Goal: Transaction & Acquisition: Purchase product/service

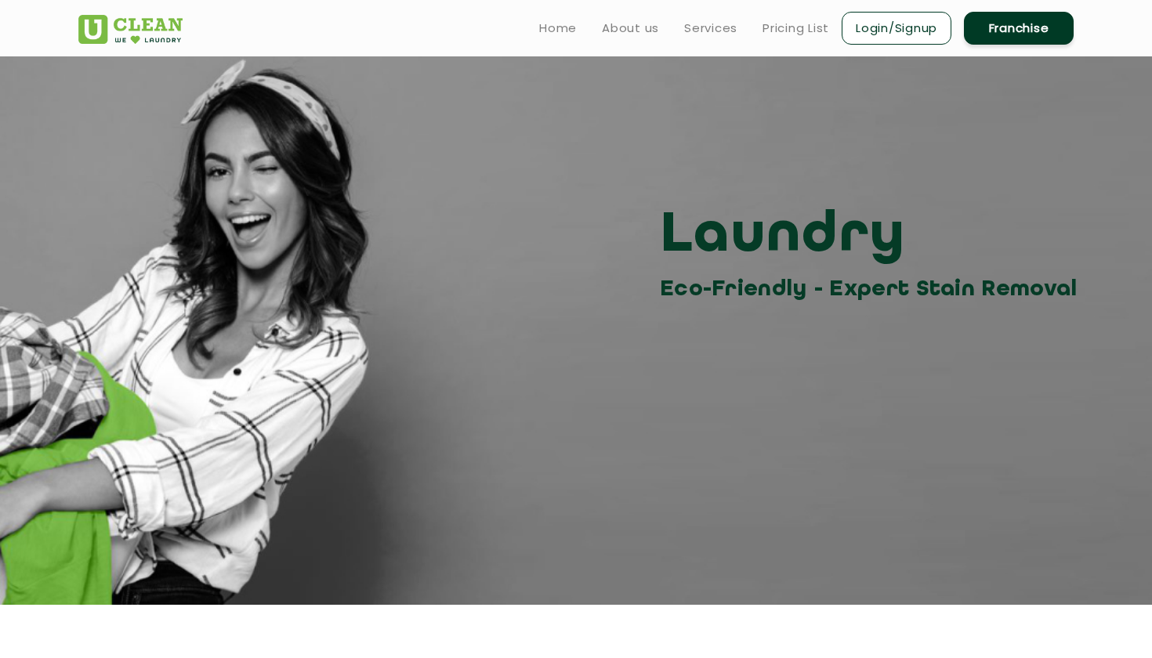
click at [876, 20] on link "Login/Signup" at bounding box center [897, 28] width 110 height 33
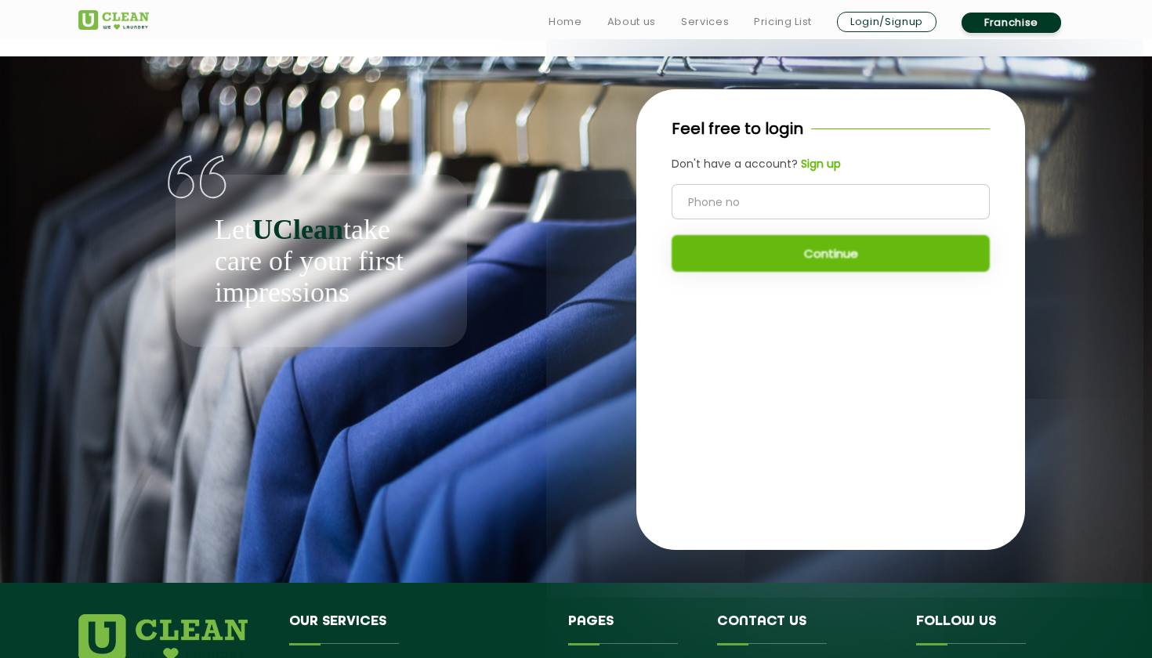
click at [803, 202] on input "tel" at bounding box center [831, 201] width 318 height 35
click at [741, 329] on div "Feel free to login Don't have a account? Sign up Continue" at bounding box center [830, 319] width 389 height 461
click at [819, 167] on b "Sign up" at bounding box center [821, 164] width 40 height 16
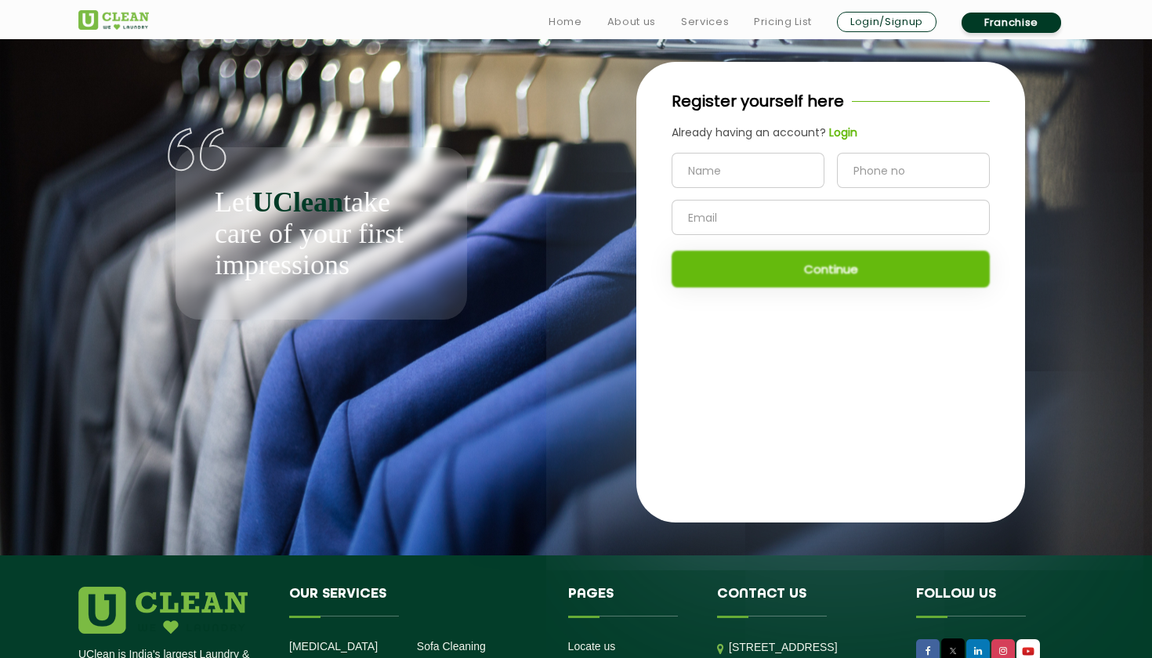
scroll to position [33, 0]
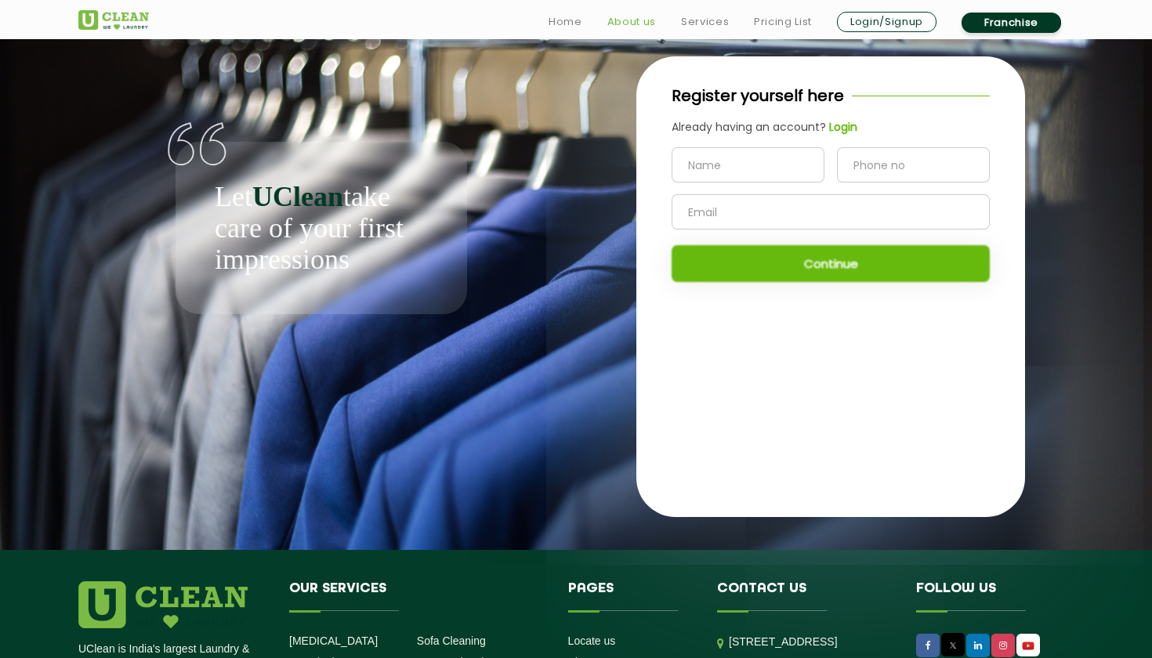
click at [638, 27] on link "About us" at bounding box center [631, 22] width 49 height 19
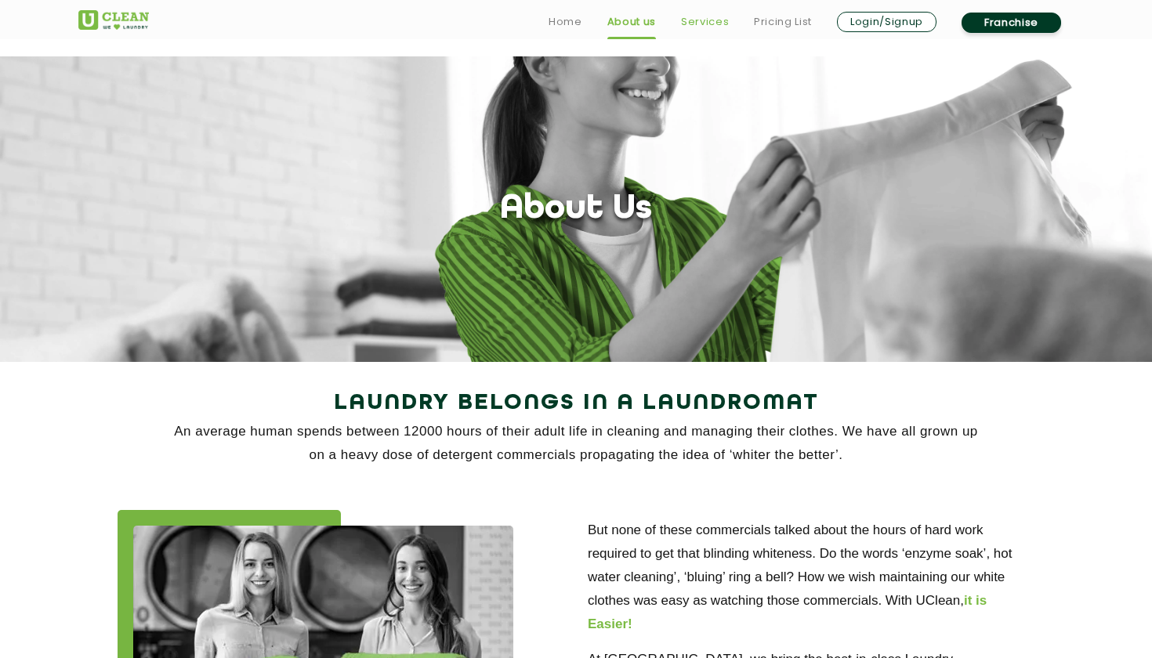
click at [700, 21] on link "Services" at bounding box center [705, 22] width 48 height 19
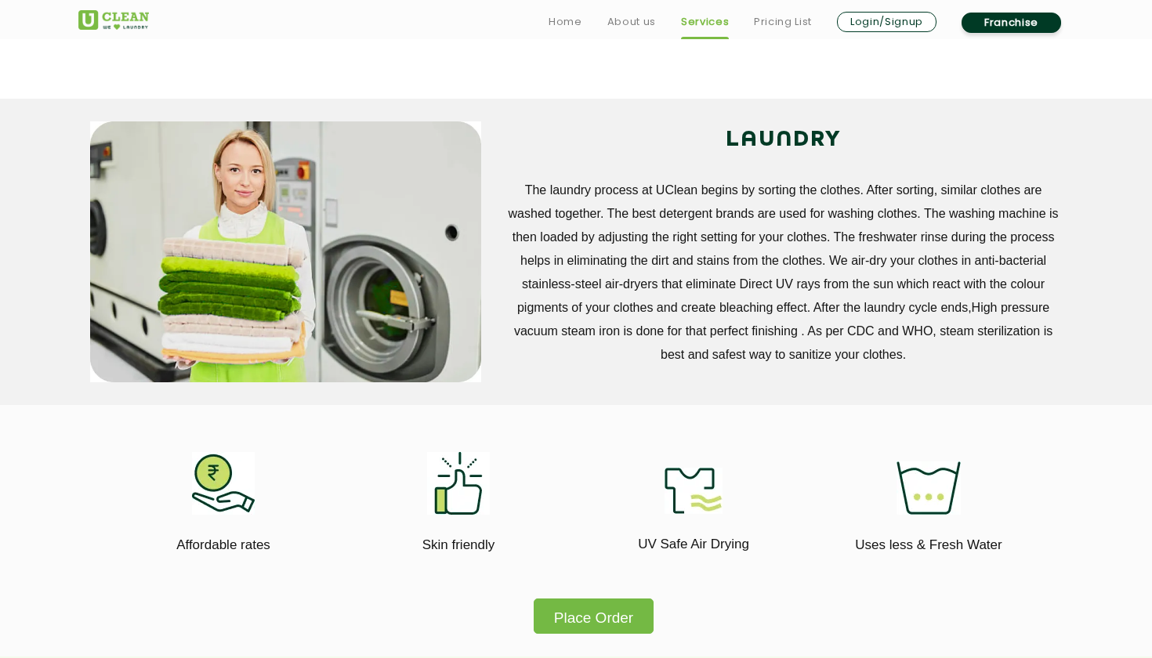
scroll to position [572, 0]
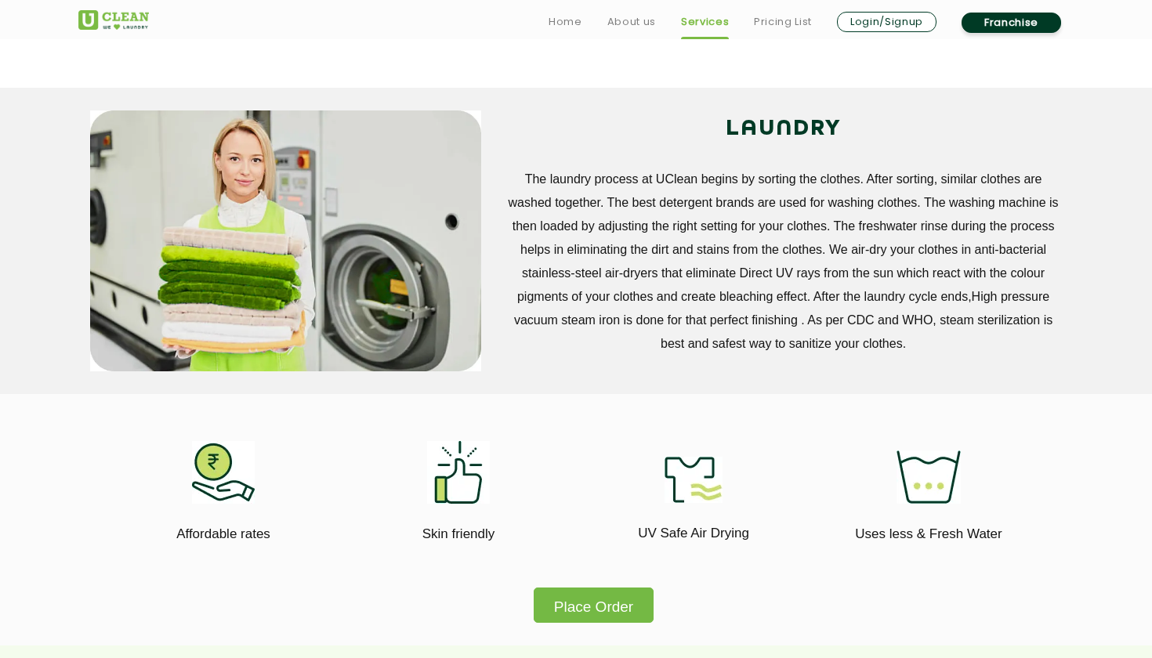
click at [588, 600] on button "Place Order" at bounding box center [594, 605] width 120 height 35
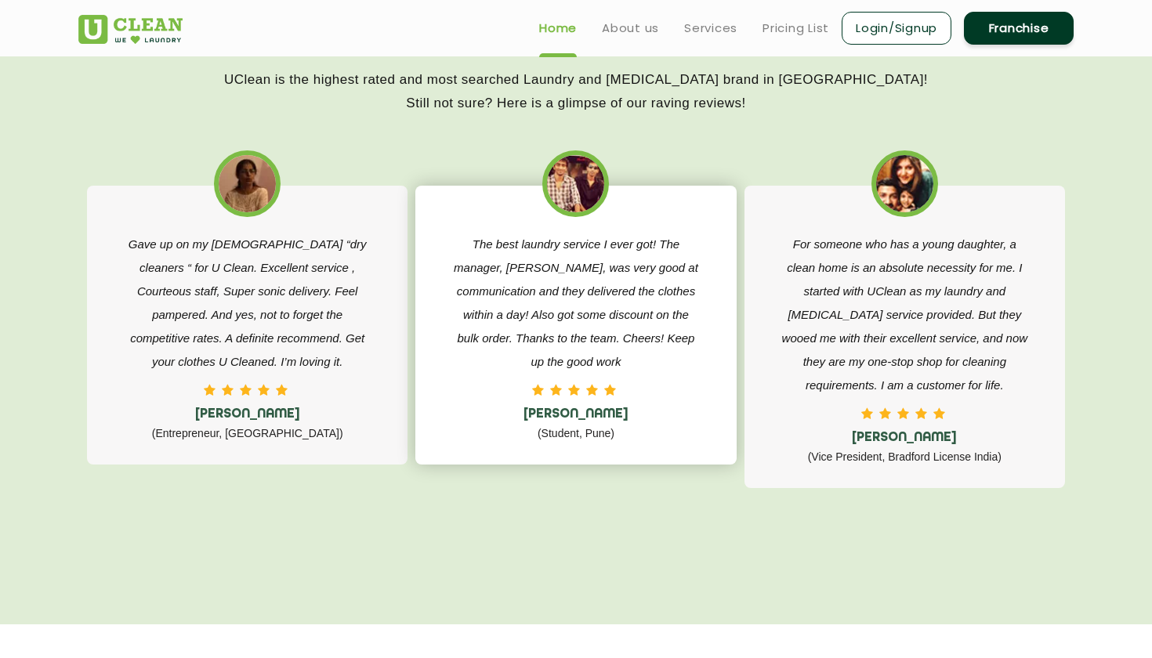
scroll to position [2449, 0]
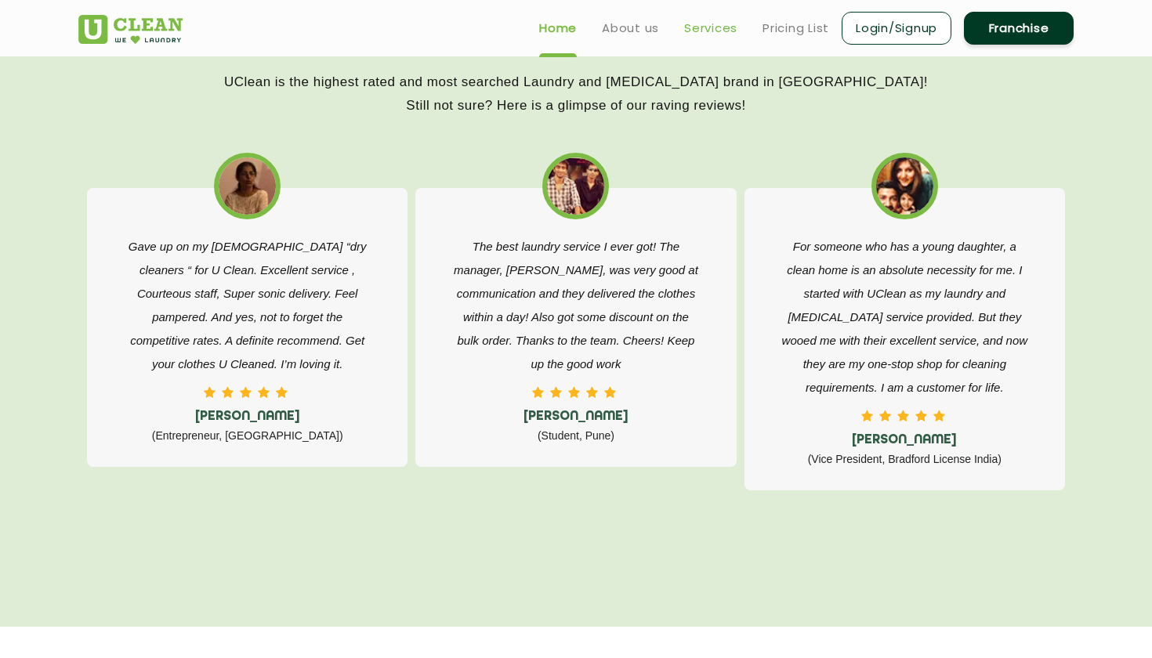
click at [705, 25] on link "Services" at bounding box center [710, 28] width 53 height 19
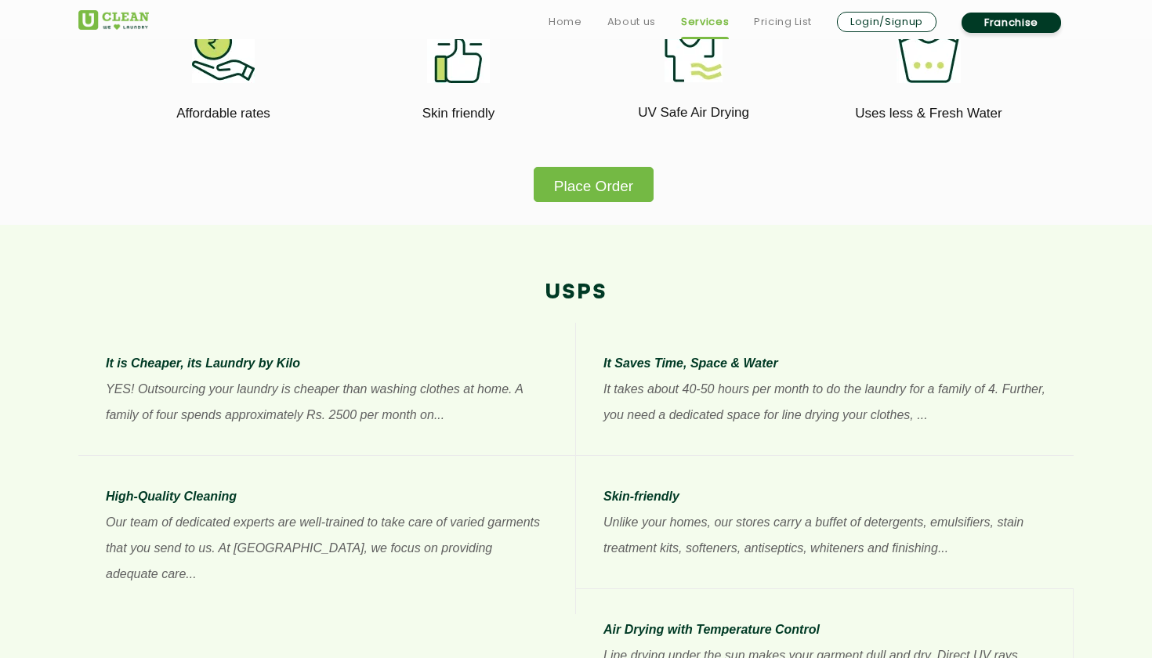
scroll to position [995, 0]
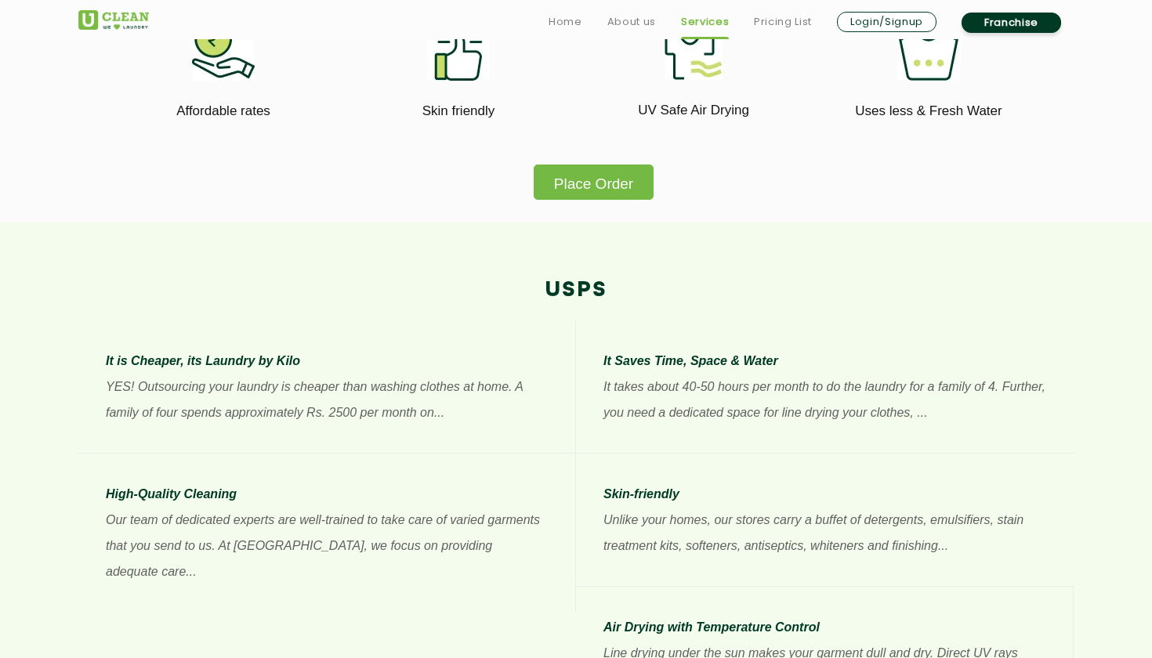
click at [600, 184] on button "Place Order" at bounding box center [594, 182] width 120 height 35
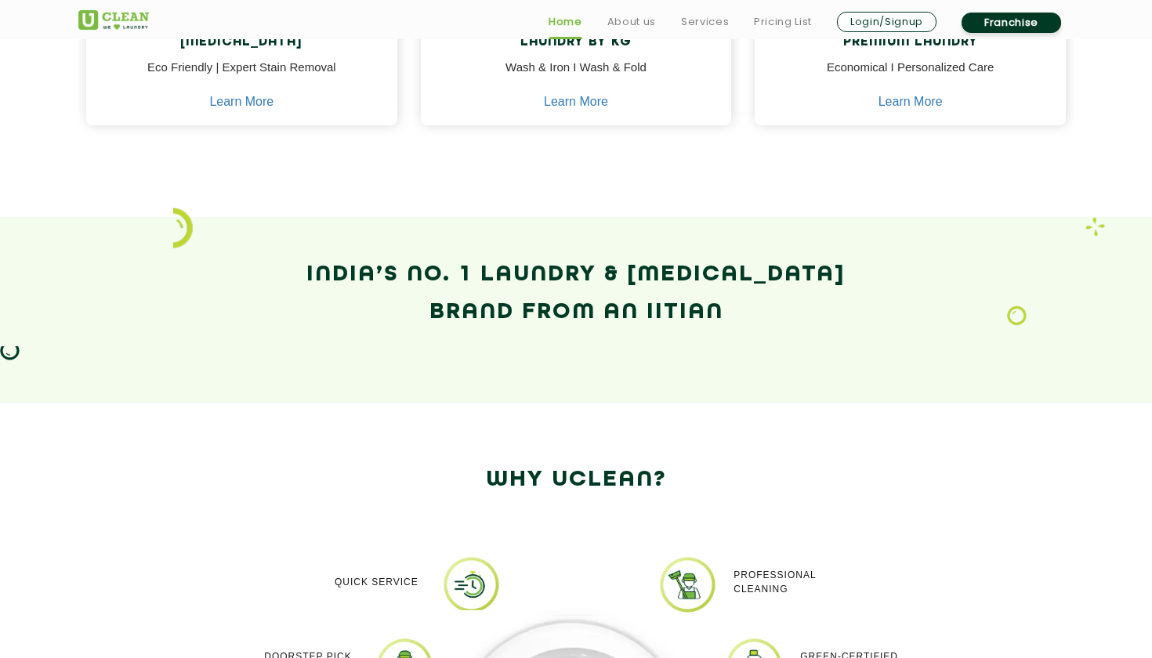
scroll to position [968, 0]
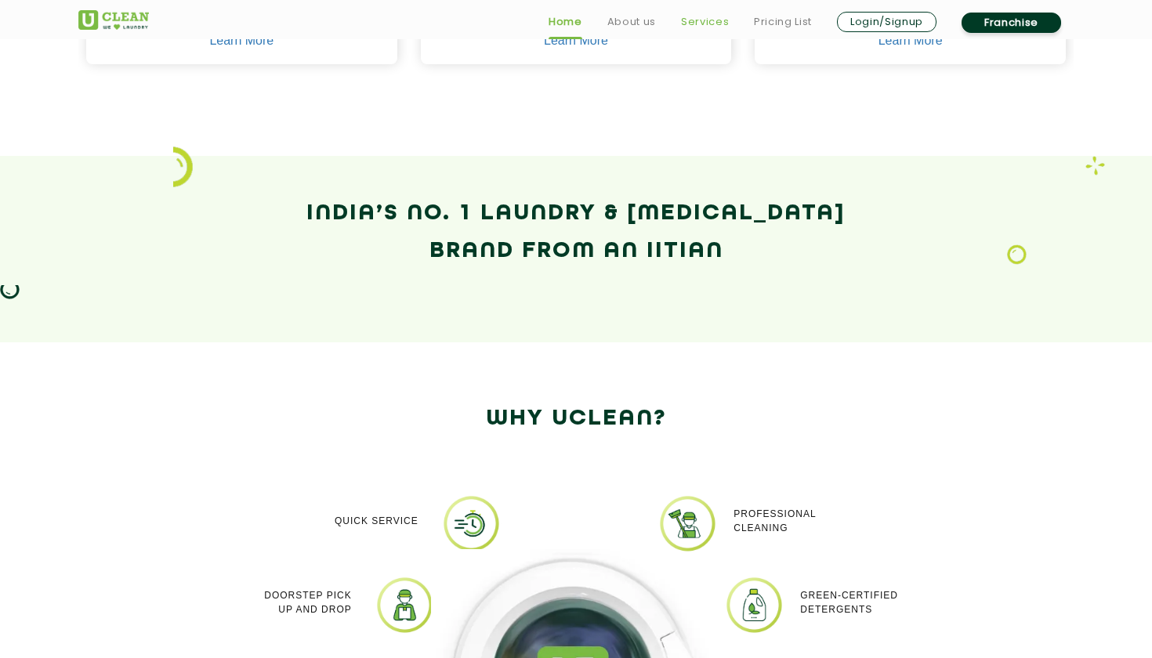
click at [702, 23] on link "Services" at bounding box center [705, 22] width 48 height 19
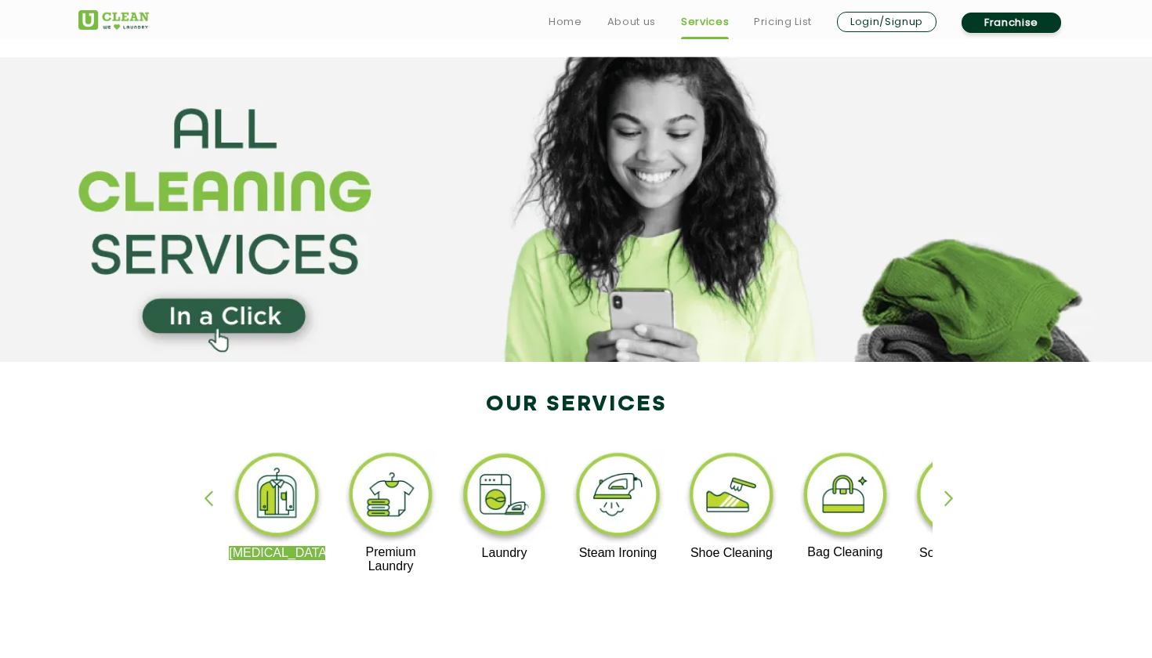
click at [890, 17] on link "Login/Signup" at bounding box center [887, 22] width 100 height 20
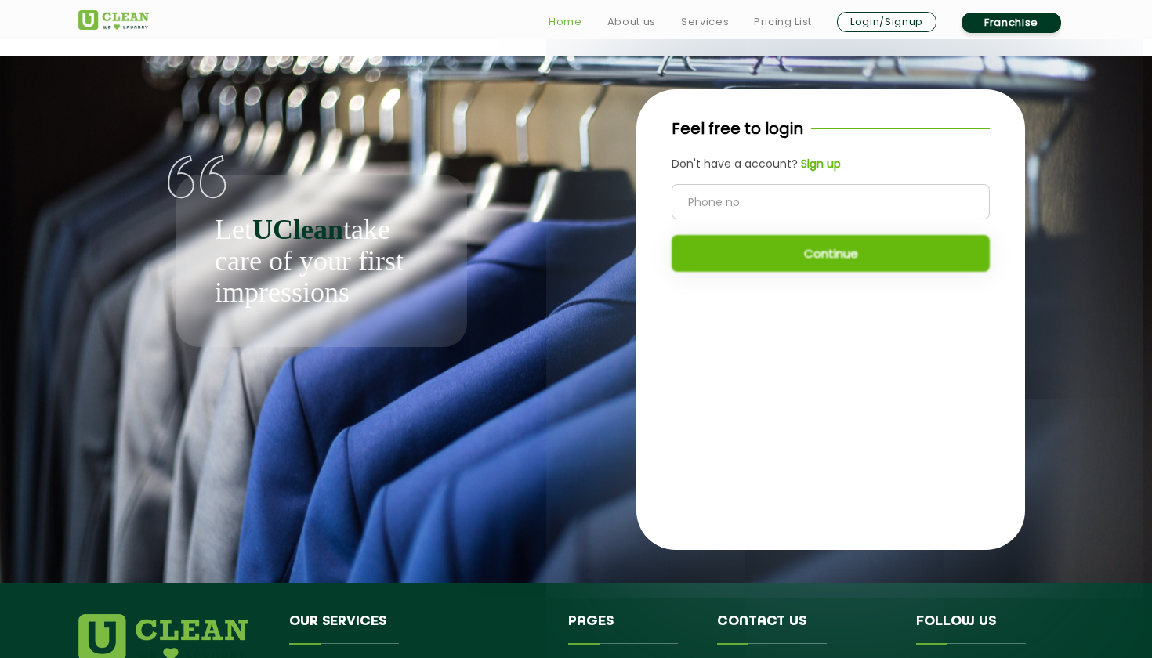
click at [575, 24] on link "Home" at bounding box center [566, 22] width 34 height 19
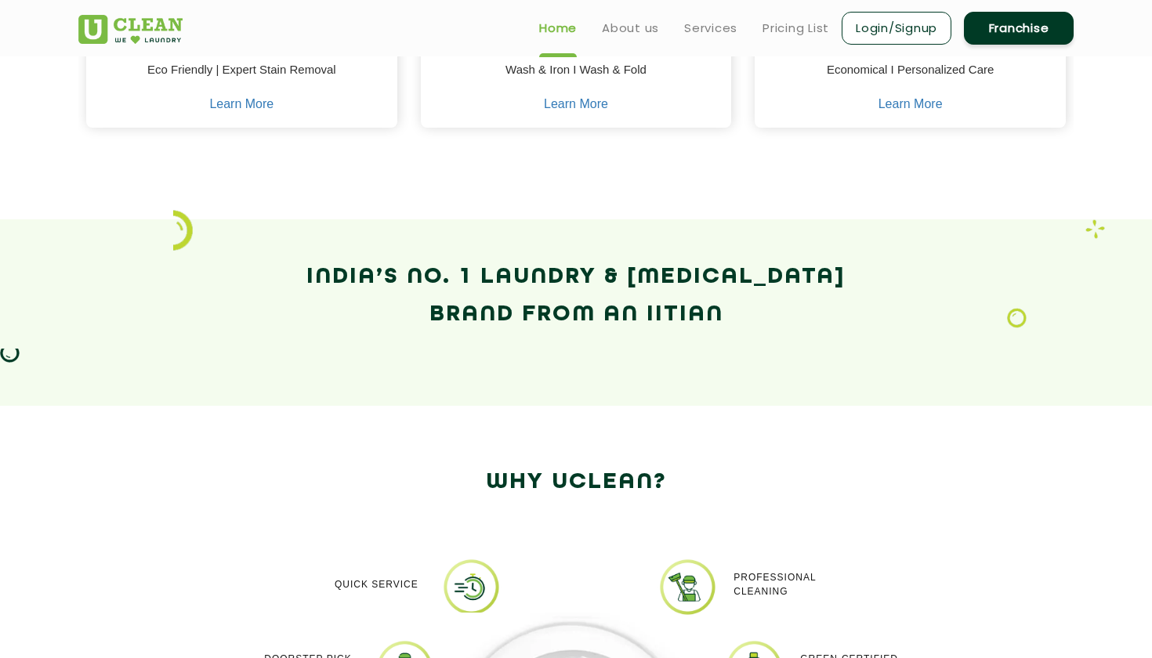
scroll to position [607, 0]
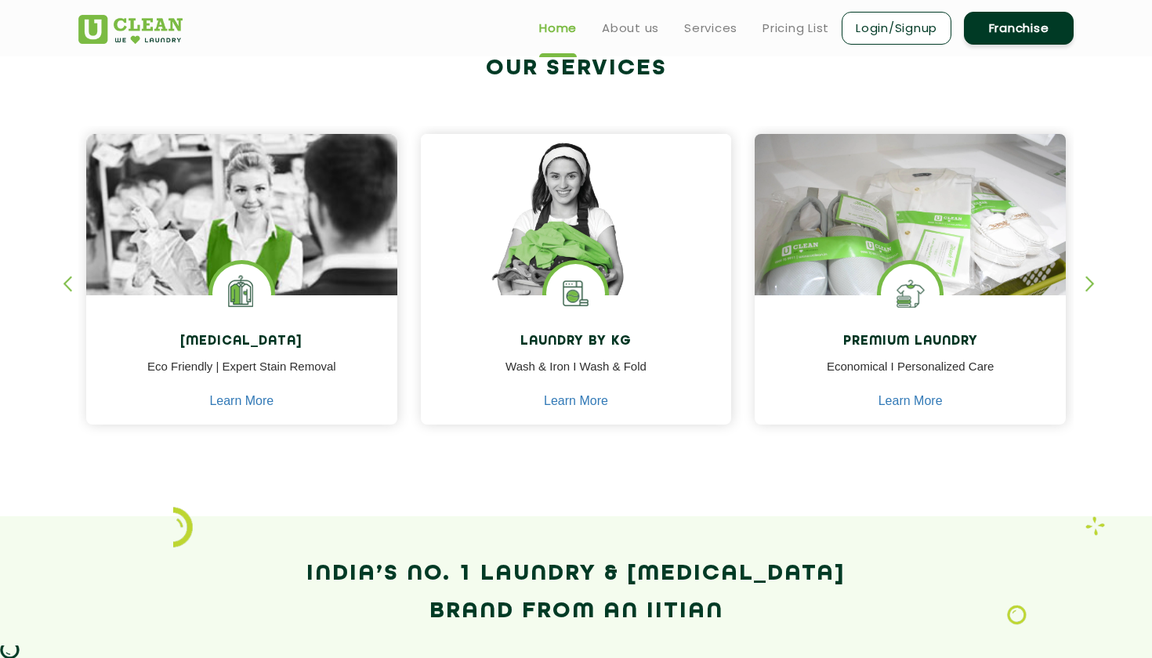
click at [1082, 282] on div "[MEDICAL_DATA] Eco Friendly | Expert Stain Removal Learn More [MEDICAL_DATA] Ec…" at bounding box center [576, 265] width 1019 height 388
click at [1086, 282] on div "button" at bounding box center [1098, 297] width 24 height 43
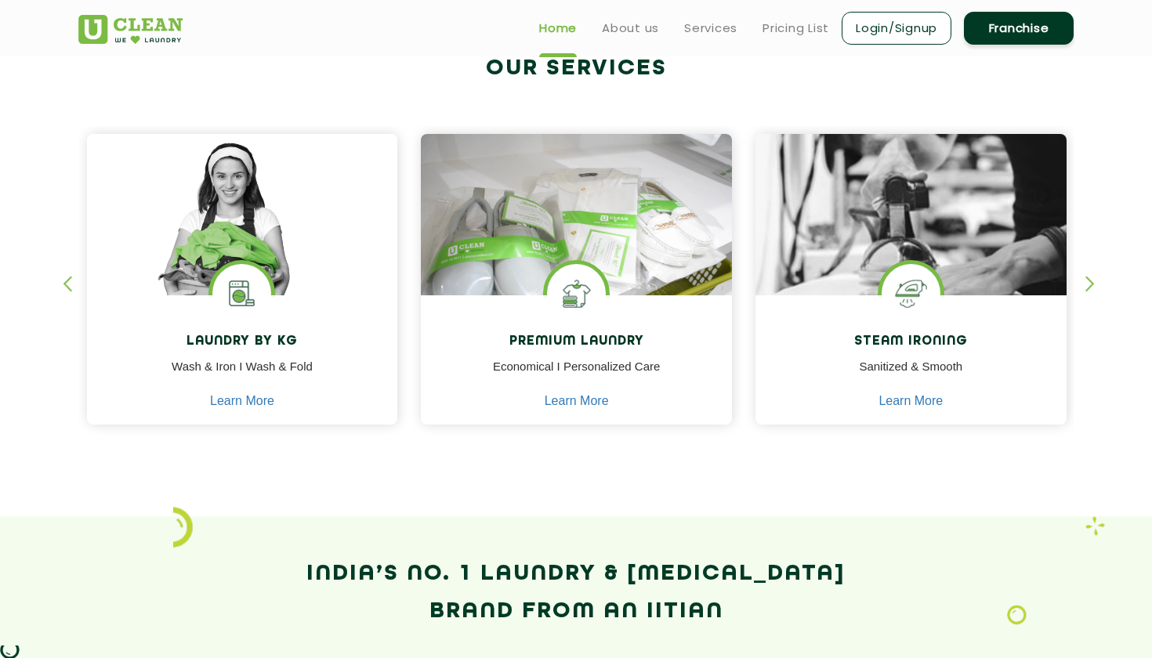
click at [1086, 282] on div "button" at bounding box center [1098, 297] width 24 height 43
click at [61, 286] on section "Our Services Dry Cleaning Eco Friendly | Expert Stain Removal Learn More Dry Cl…" at bounding box center [576, 257] width 1152 height 519
click at [67, 286] on div "button" at bounding box center [75, 297] width 24 height 43
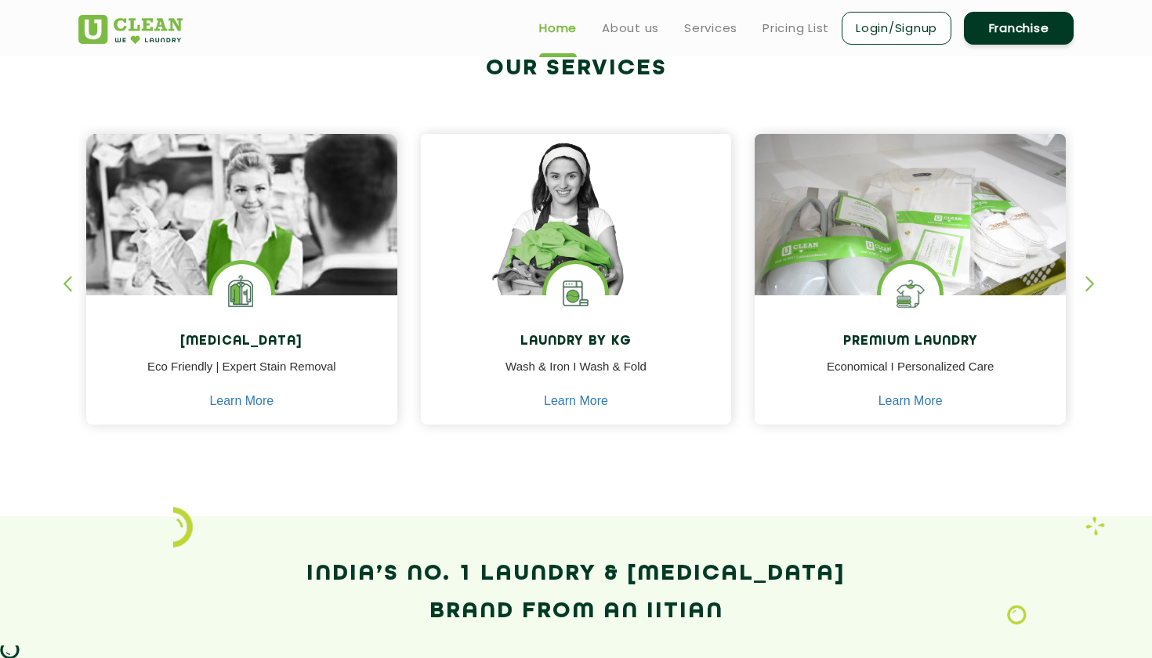
click at [67, 286] on div "button" at bounding box center [75, 297] width 24 height 43
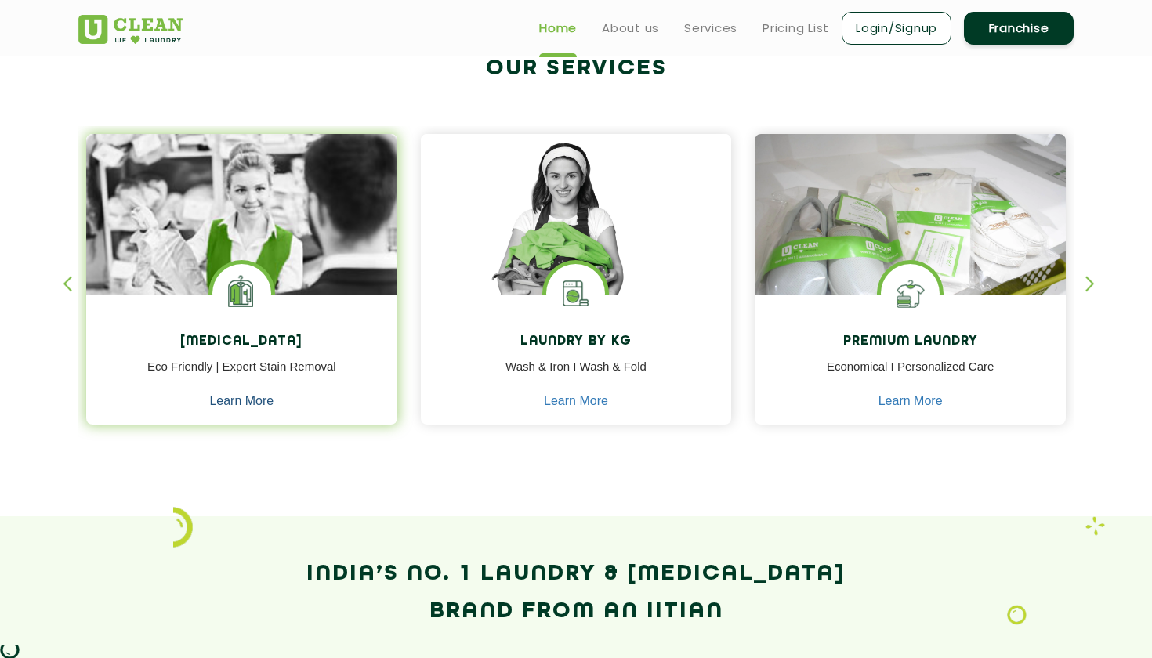
click at [232, 399] on link "Learn More" at bounding box center [241, 401] width 64 height 14
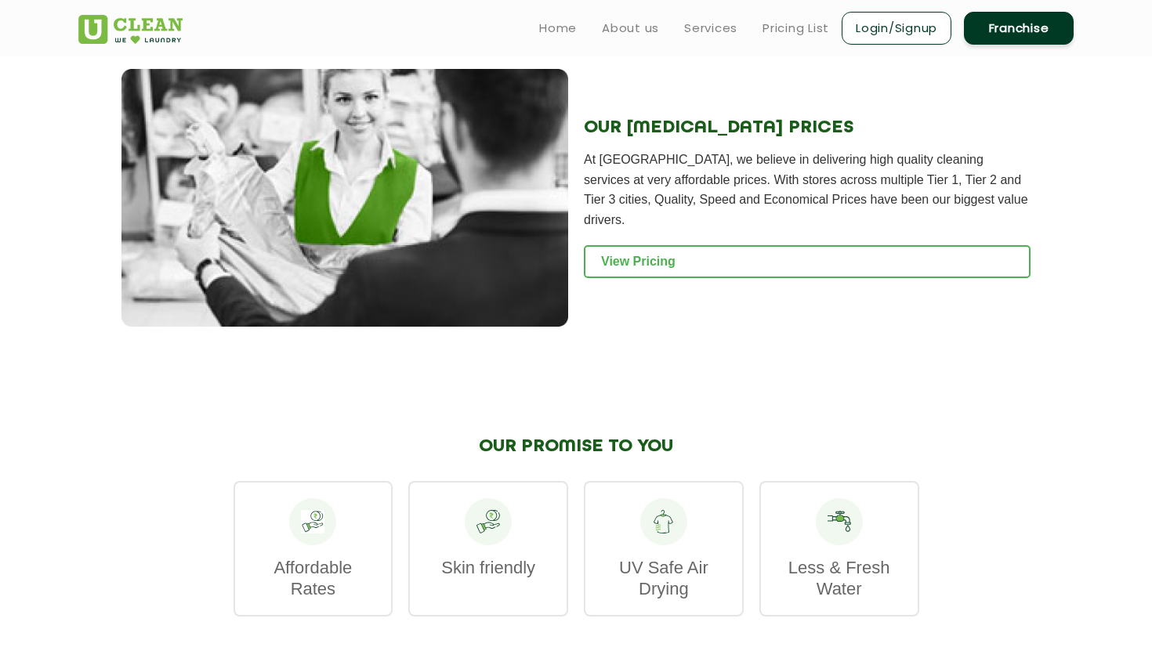
scroll to position [1809, 0]
